Goal: Task Accomplishment & Management: Complete application form

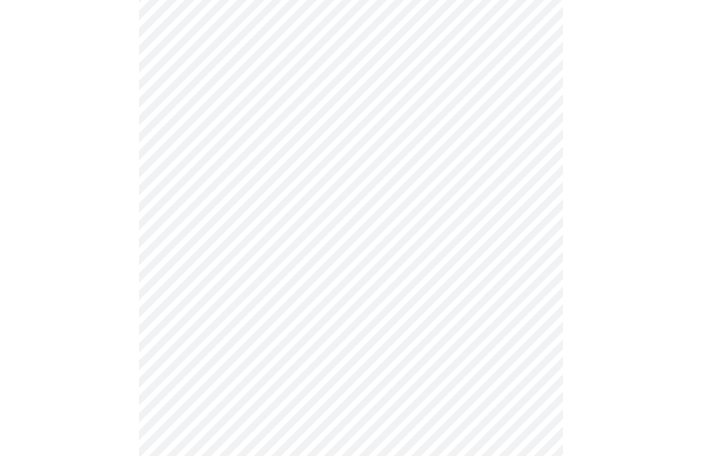
scroll to position [2740, 0]
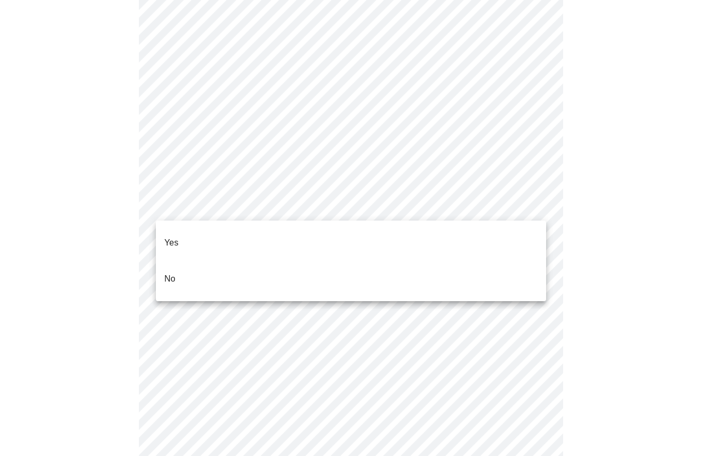
click at [474, 261] on li "No" at bounding box center [351, 279] width 390 height 36
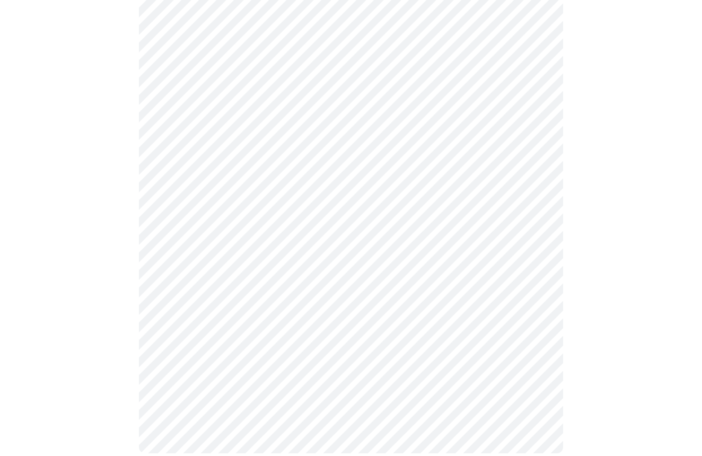
scroll to position [578, 0]
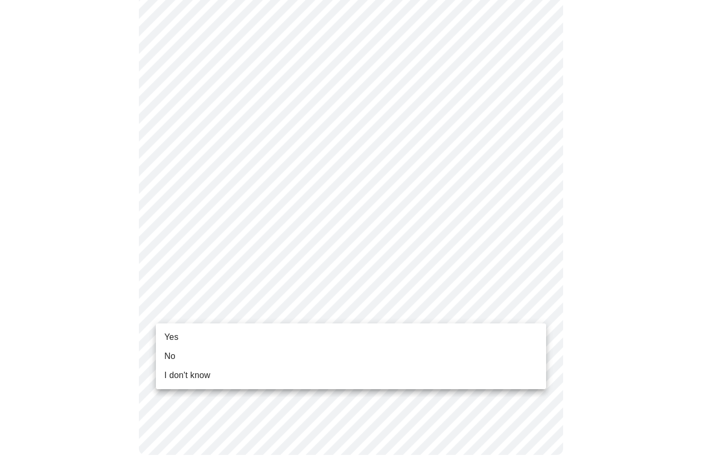
click at [436, 354] on li "No" at bounding box center [351, 356] width 390 height 19
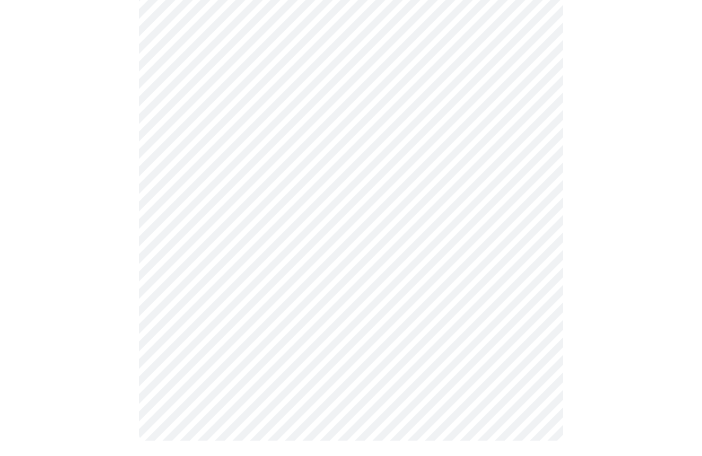
scroll to position [564, 0]
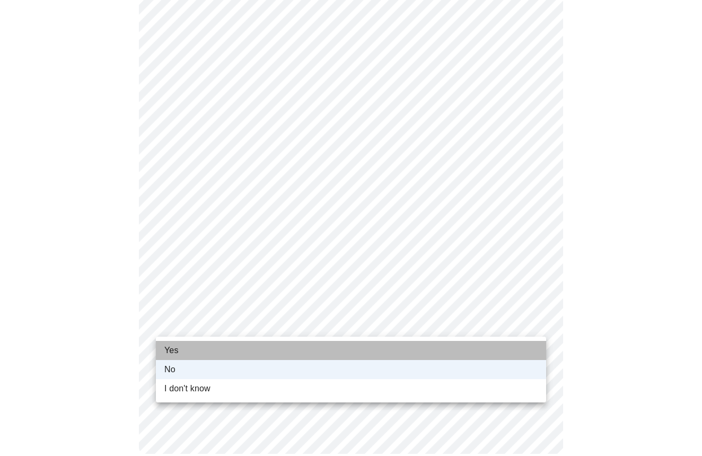
click at [397, 358] on li "Yes" at bounding box center [351, 350] width 390 height 19
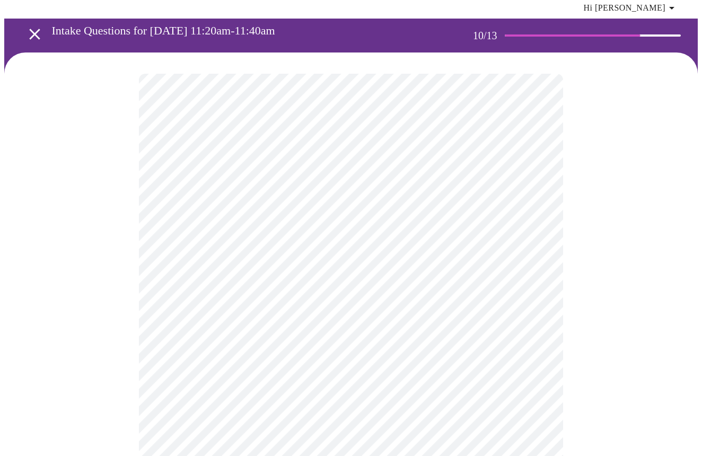
scroll to position [56, 0]
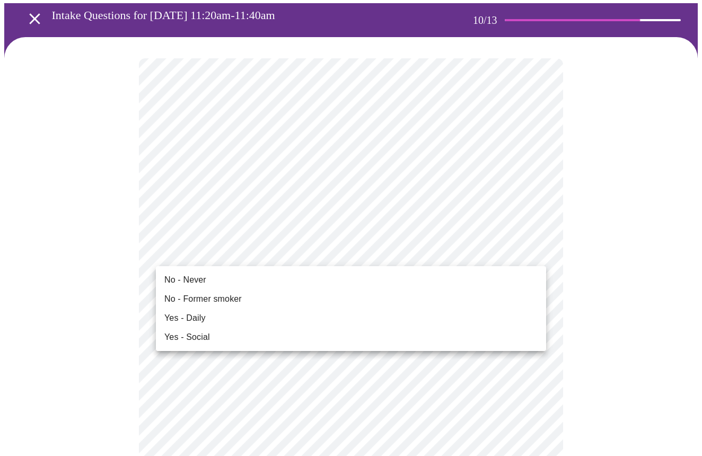
click at [252, 297] on li "No - Former smoker" at bounding box center [351, 299] width 390 height 19
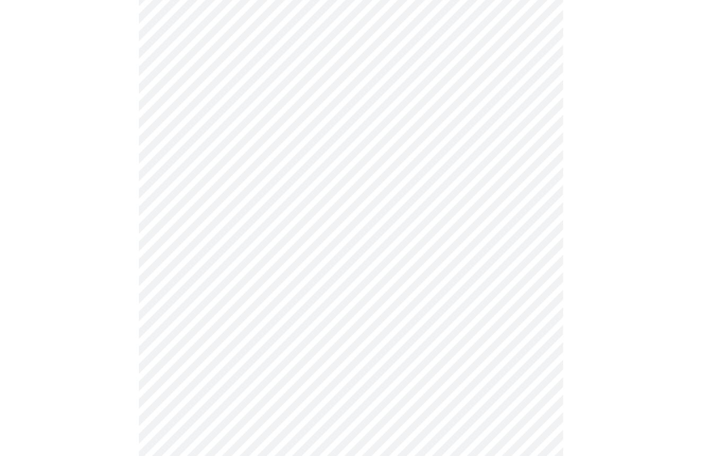
scroll to position [871, 0]
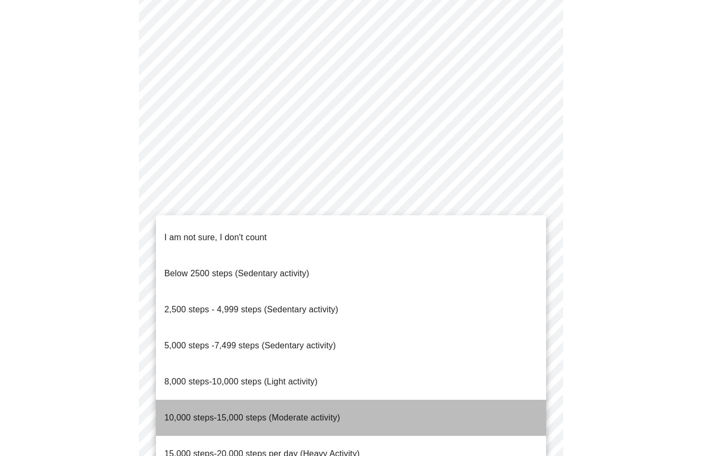
click at [341, 400] on li "10,000 steps-15,000 steps (Moderate activity)" at bounding box center [351, 418] width 390 height 36
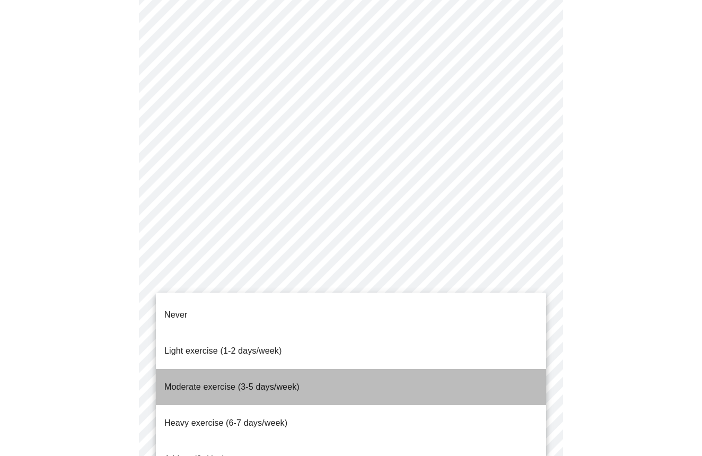
click at [284, 382] on span "Moderate exercise (3-5 days/week)" at bounding box center [231, 386] width 135 height 9
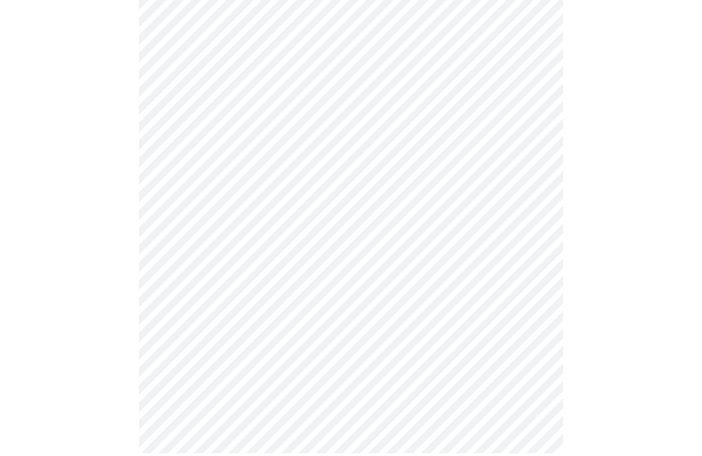
scroll to position [919, 0]
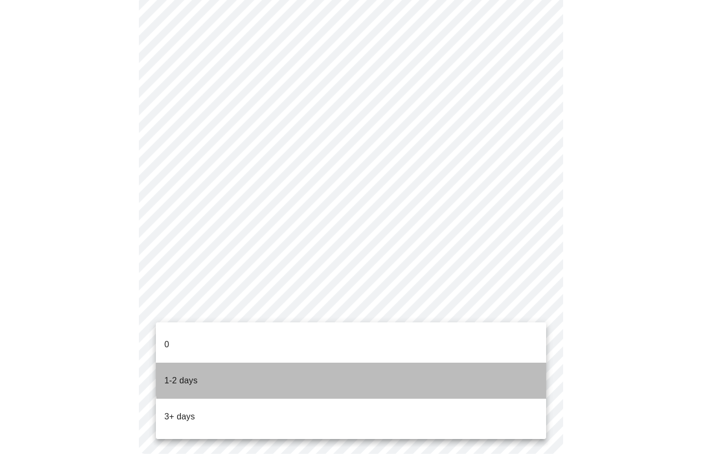
click at [407, 363] on li "1-2 days" at bounding box center [351, 381] width 390 height 36
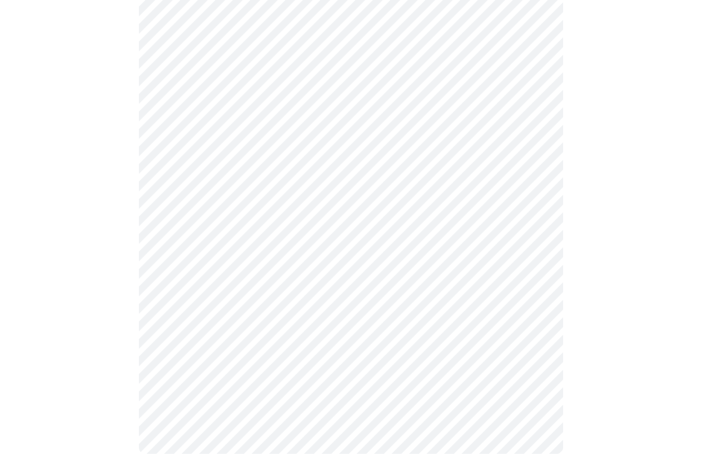
scroll to position [913, 0]
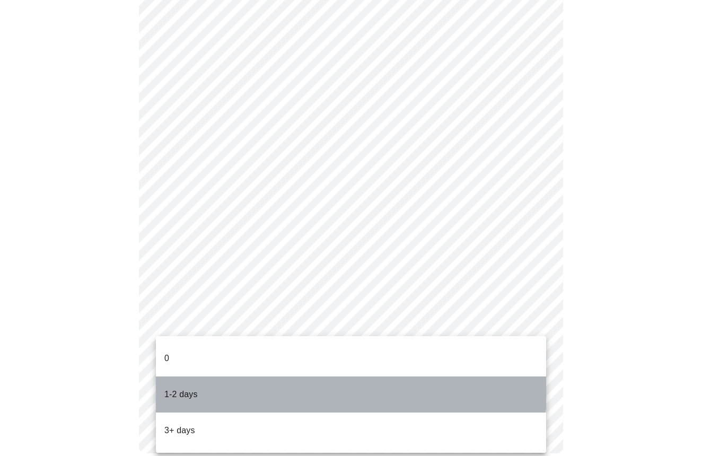
drag, startPoint x: 341, startPoint y: 375, endPoint x: 351, endPoint y: 375, distance: 10.6
click at [341, 377] on li "1-2 days" at bounding box center [351, 395] width 390 height 36
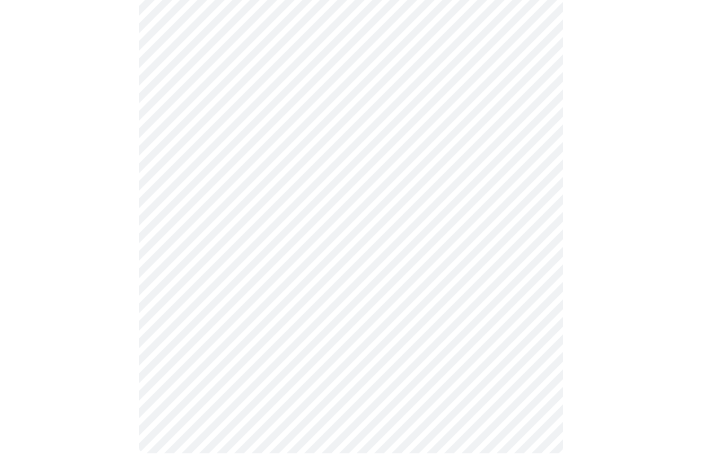
scroll to position [0, 0]
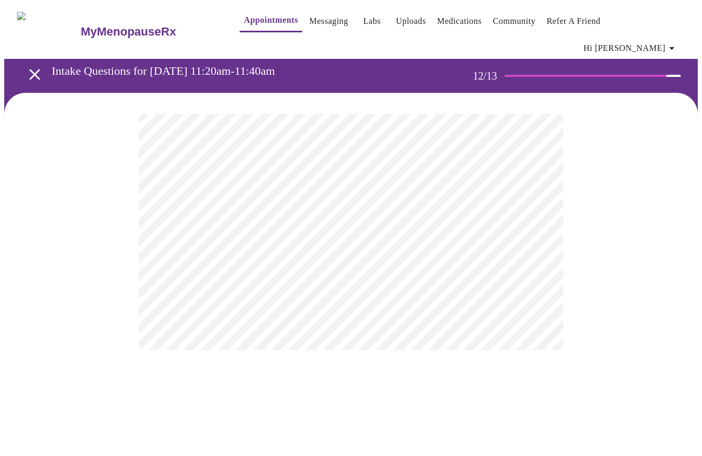
click at [455, 218] on body "MyMenopauseRx Appointments Messaging Labs Uploads Medications Community Refer a…" at bounding box center [351, 187] width 694 height 367
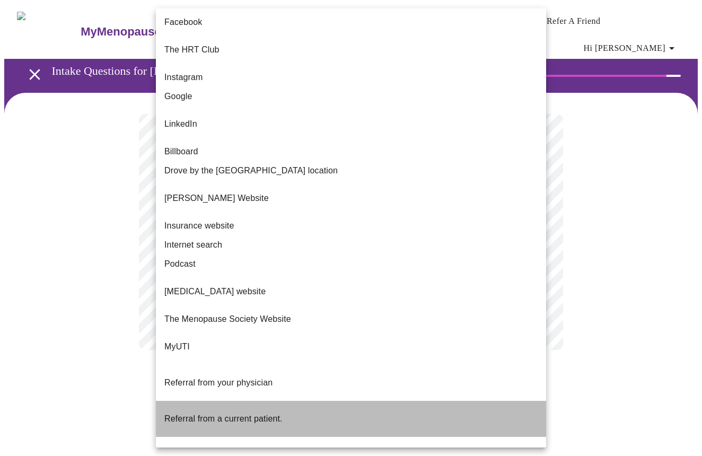
click at [384, 401] on li "Referral from a current patient." at bounding box center [351, 419] width 390 height 36
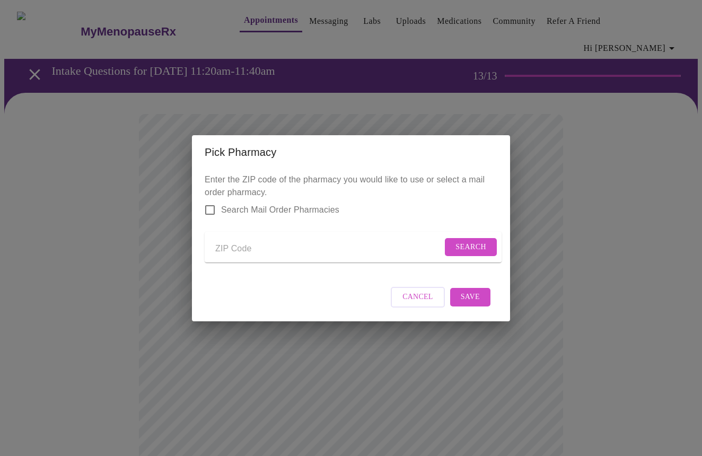
click at [277, 245] on input "Send a message to your care team" at bounding box center [328, 249] width 227 height 17
type input "60181"
click at [477, 241] on span "Search" at bounding box center [471, 247] width 31 height 13
click at [211, 204] on input "Search Mail Order Pharmacies" at bounding box center [210, 210] width 22 height 22
checkbox input "true"
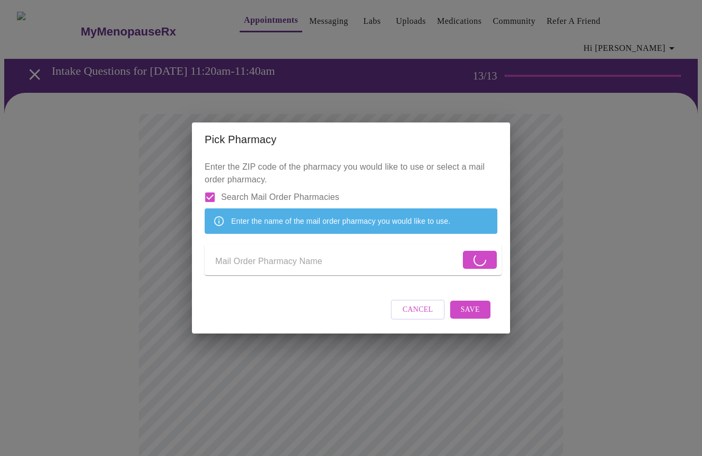
click at [338, 260] on input "Send a message to your care team" at bounding box center [337, 262] width 245 height 17
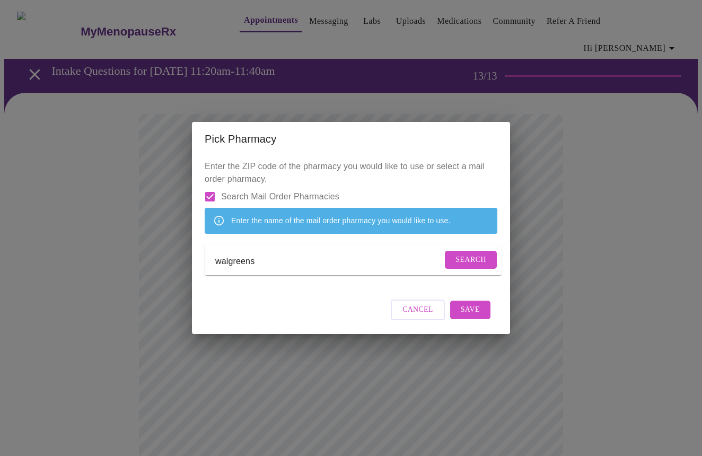
click at [352, 221] on div "Enter the name of the mail order pharmacy you would like to use." at bounding box center [340, 220] width 219 height 19
click at [461, 263] on span "Search" at bounding box center [471, 260] width 31 height 13
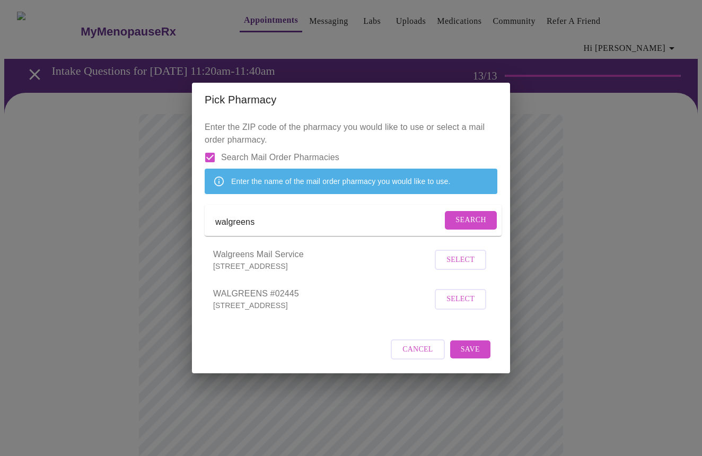
click at [344, 223] on input "walgreens" at bounding box center [328, 222] width 227 height 17
type input "w"
type input "60181"
click at [473, 220] on span "Search" at bounding box center [471, 220] width 31 height 13
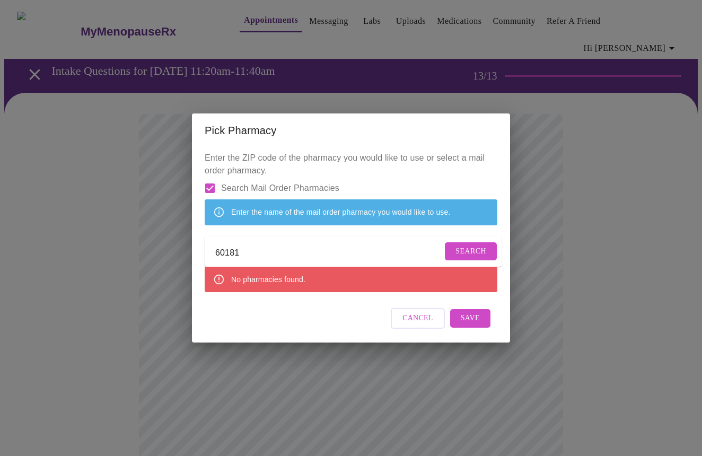
click at [210, 177] on input "Search Mail Order Pharmacies" at bounding box center [210, 188] width 22 height 22
checkbox input "false"
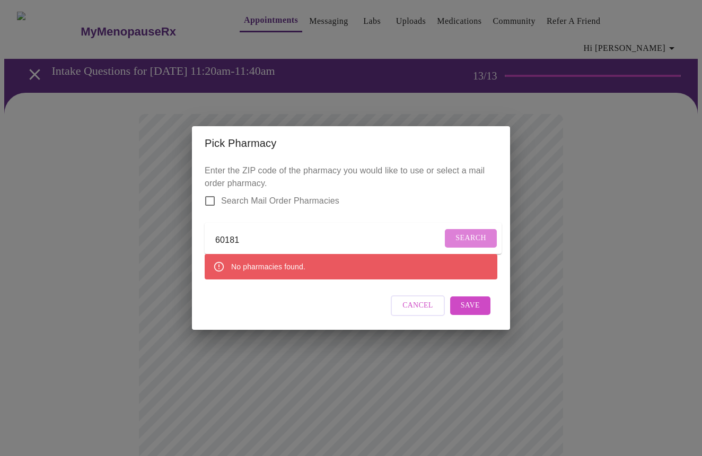
click at [473, 238] on span "Search" at bounding box center [471, 238] width 31 height 13
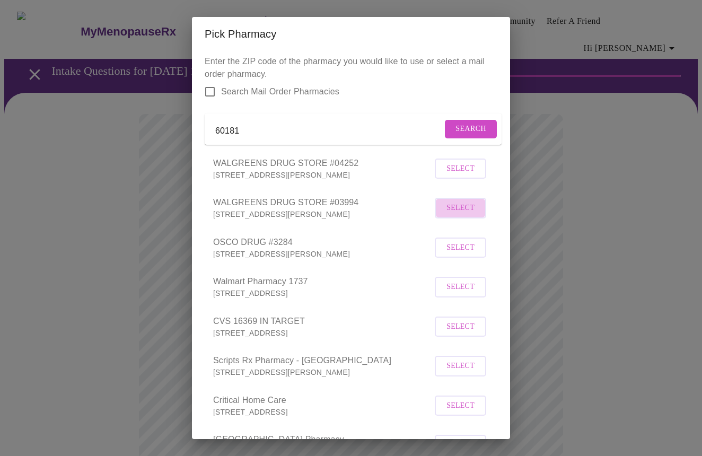
click at [468, 215] on span "Select" at bounding box center [461, 208] width 28 height 13
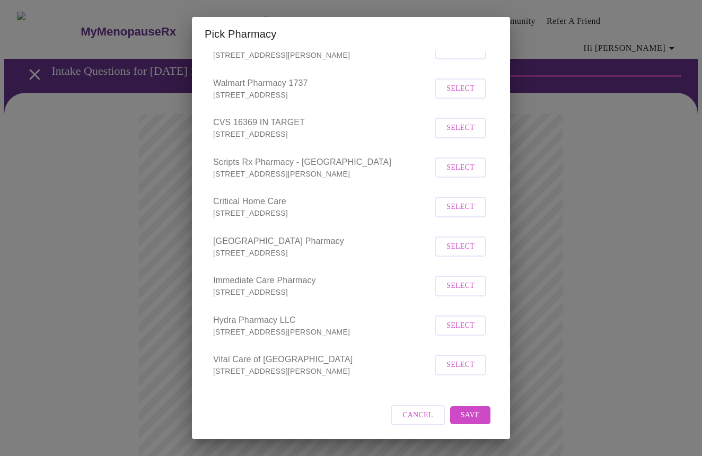
scroll to position [209, 0]
click at [476, 415] on span "Save" at bounding box center [470, 415] width 19 height 13
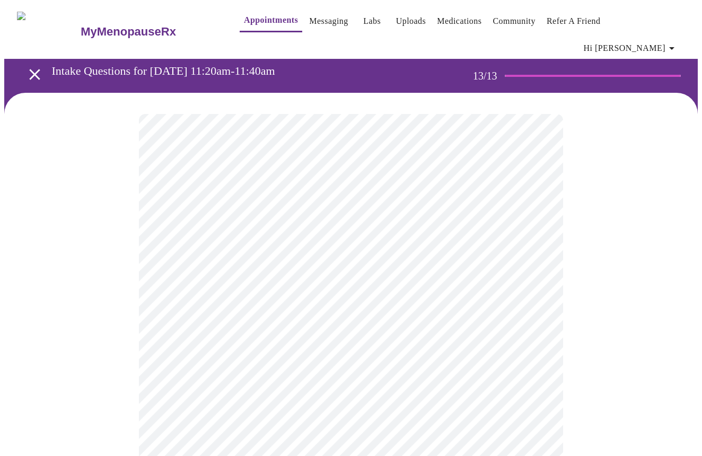
scroll to position [0, 0]
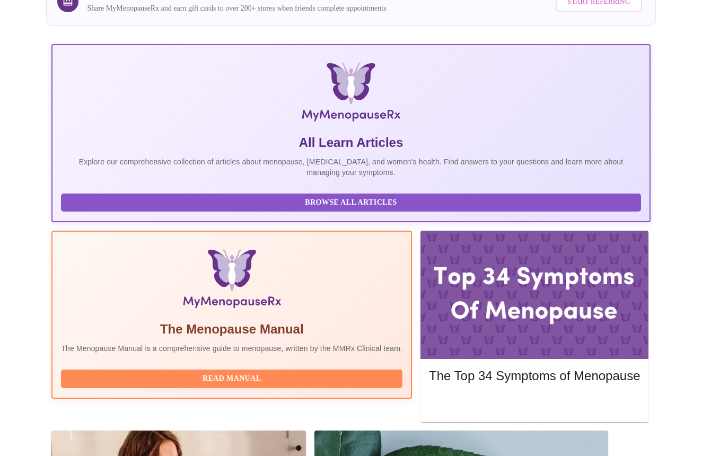
scroll to position [124, 0]
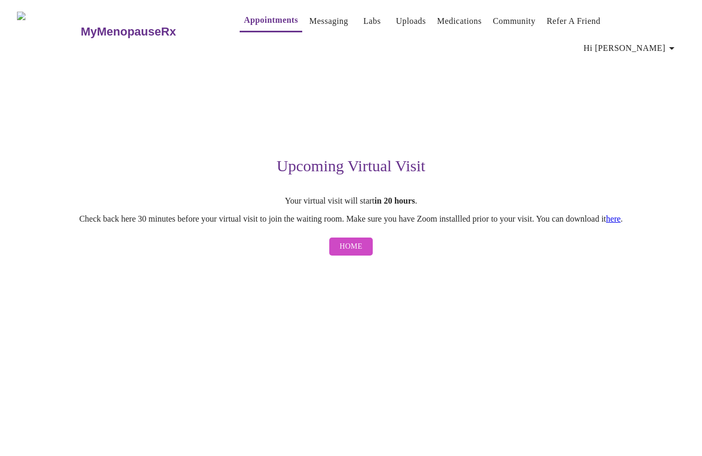
scroll to position [0, 1]
click at [621, 214] on link "here" at bounding box center [613, 218] width 15 height 9
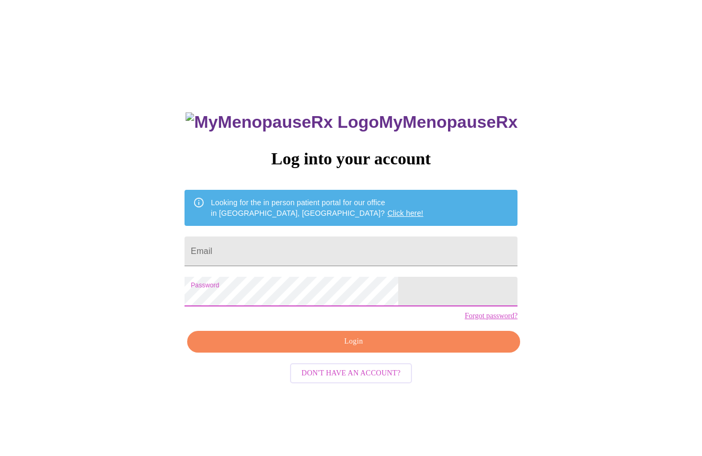
click at [376, 349] on span "Login" at bounding box center [353, 341] width 309 height 13
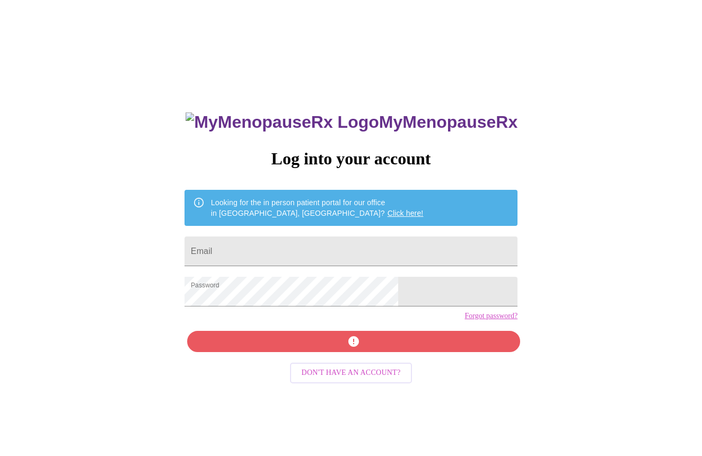
click at [408, 361] on div "MyMenopauseRx Log into your account Looking for the in person patient portal fo…" at bounding box center [351, 323] width 354 height 456
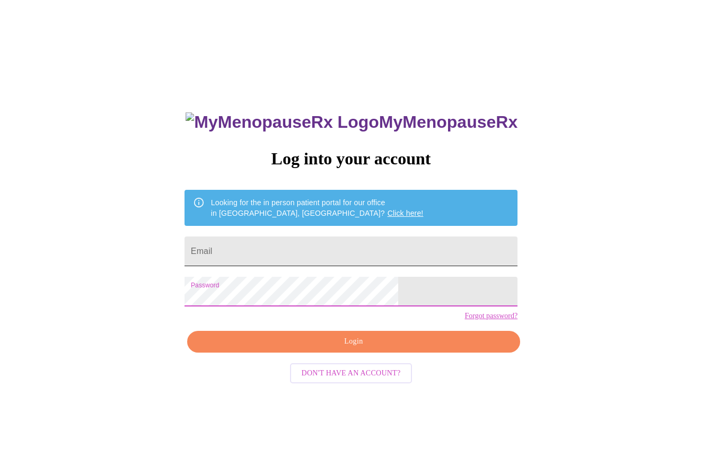
click at [293, 246] on input "Email" at bounding box center [351, 252] width 333 height 30
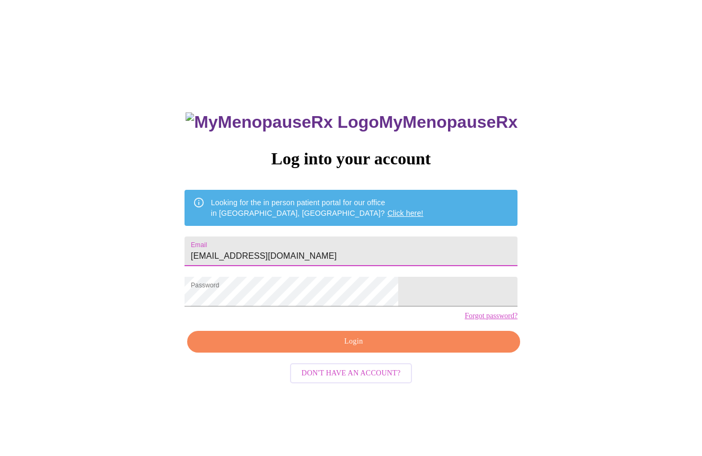
type input "kimberlycarroccio3@yahoo.com"
click at [361, 349] on span "Login" at bounding box center [353, 341] width 309 height 13
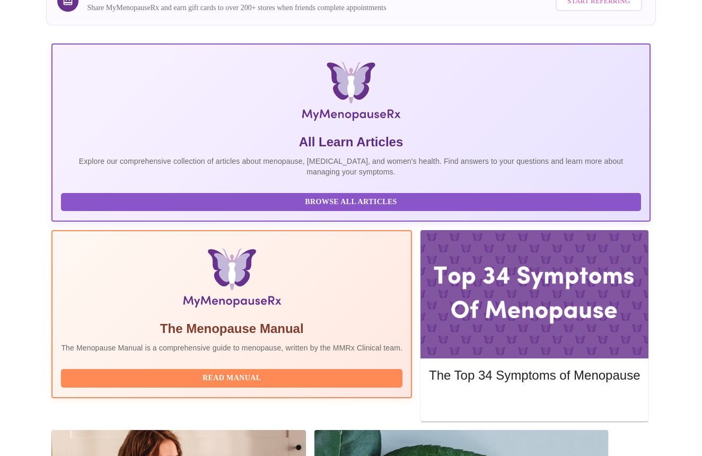
scroll to position [124, 0]
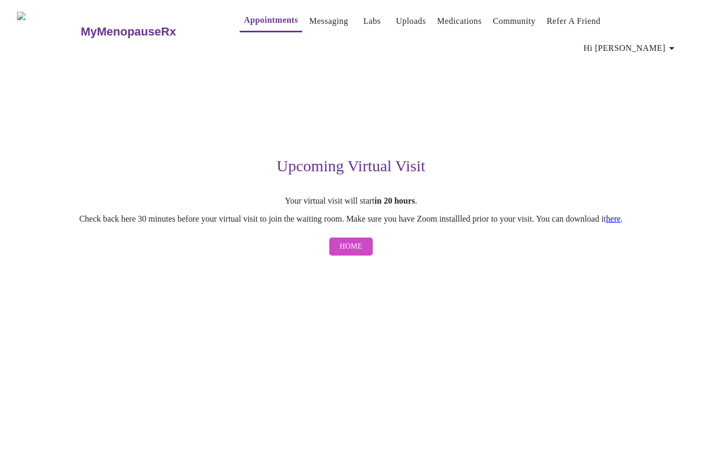
click at [621, 214] on link "here" at bounding box center [613, 218] width 15 height 9
